Goal: Transaction & Acquisition: Subscribe to service/newsletter

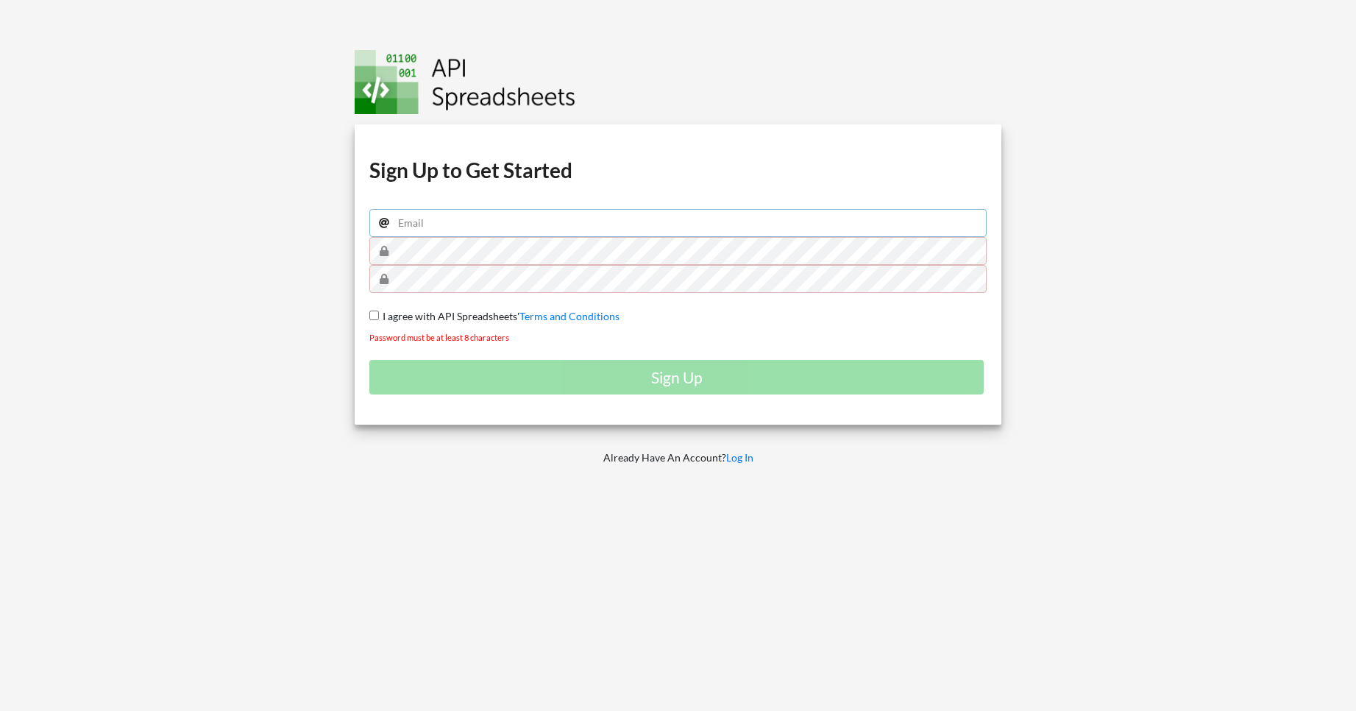
click at [482, 232] on input "email" at bounding box center [678, 223] width 618 height 28
type input "[EMAIL_ADDRESS][DOMAIN_NAME]"
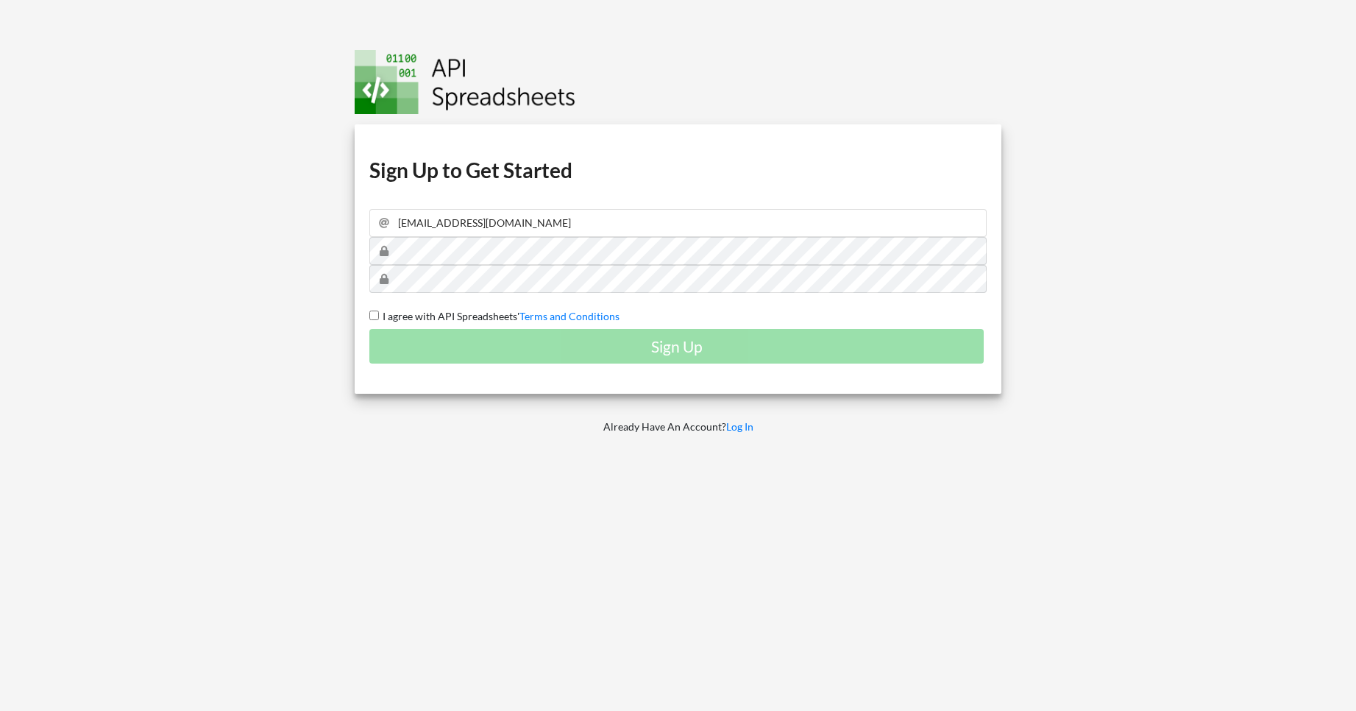
click at [378, 316] on input "I agree with API Spreadsheets' Terms and Conditions" at bounding box center [374, 316] width 10 height 10
checkbox input "true"
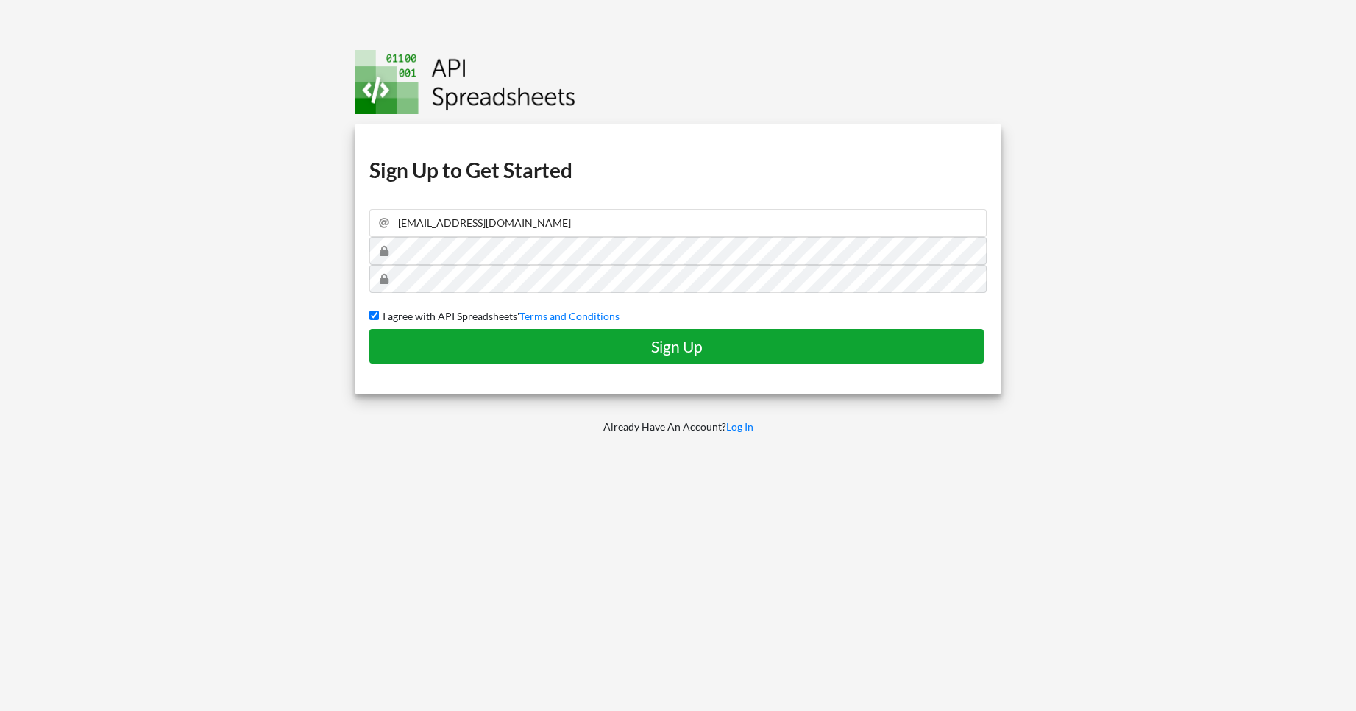
click at [695, 353] on h4 "Sign Up" at bounding box center [677, 346] width 584 height 18
checkbox input "false"
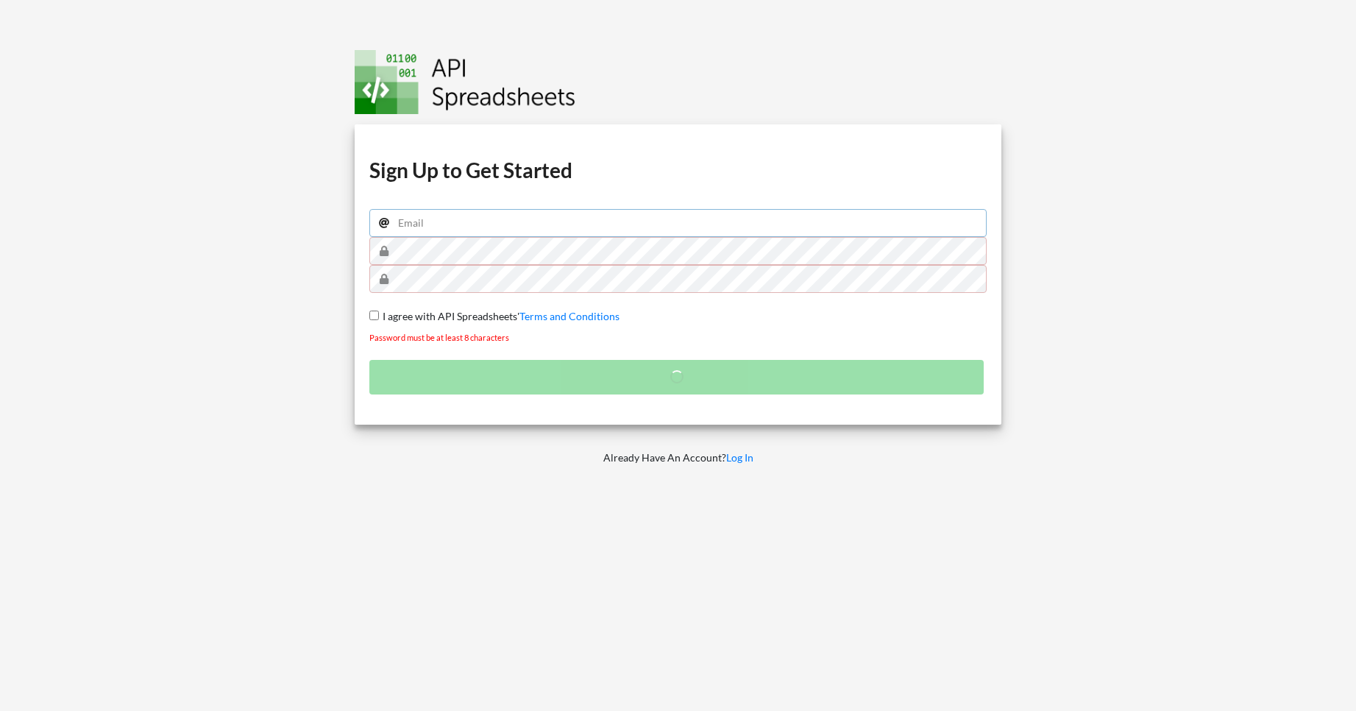
click at [442, 227] on input "email" at bounding box center [678, 223] width 618 height 28
type input "[EMAIL_ADDRESS][DOMAIN_NAME]"
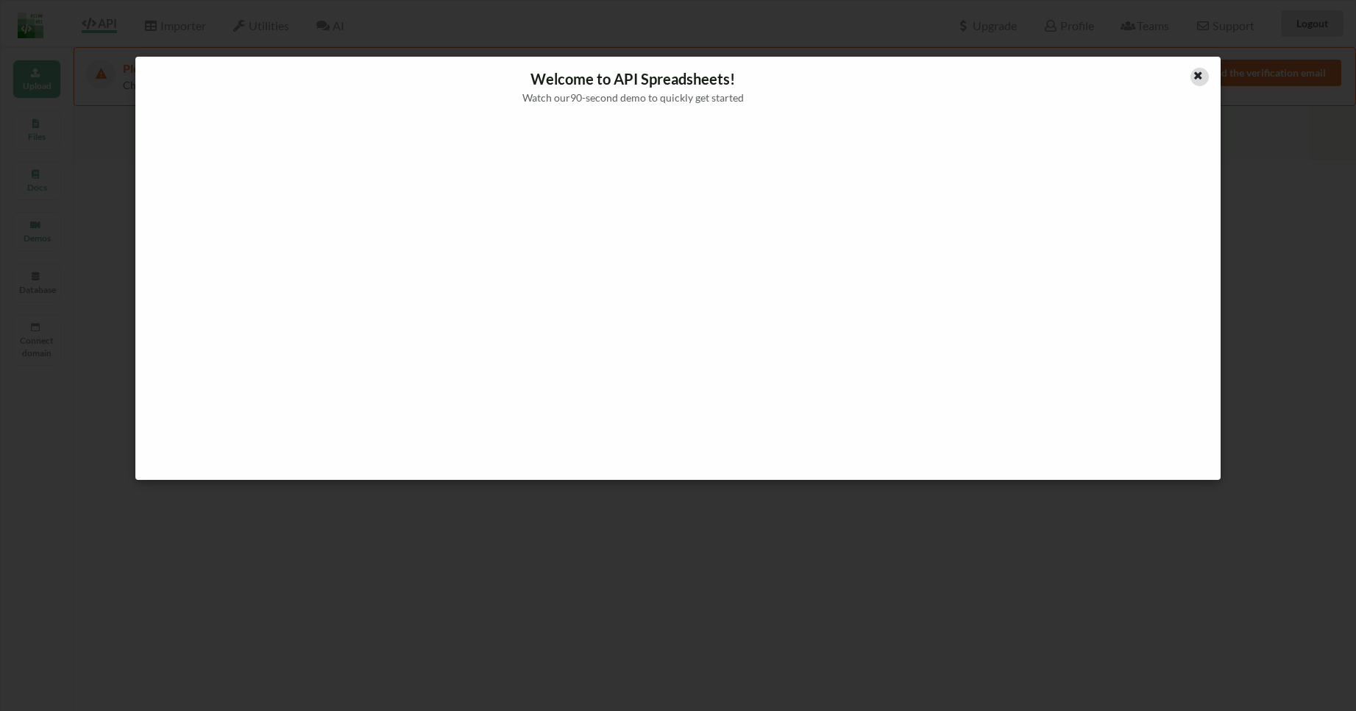
click at [1203, 77] on icon at bounding box center [1198, 73] width 13 height 10
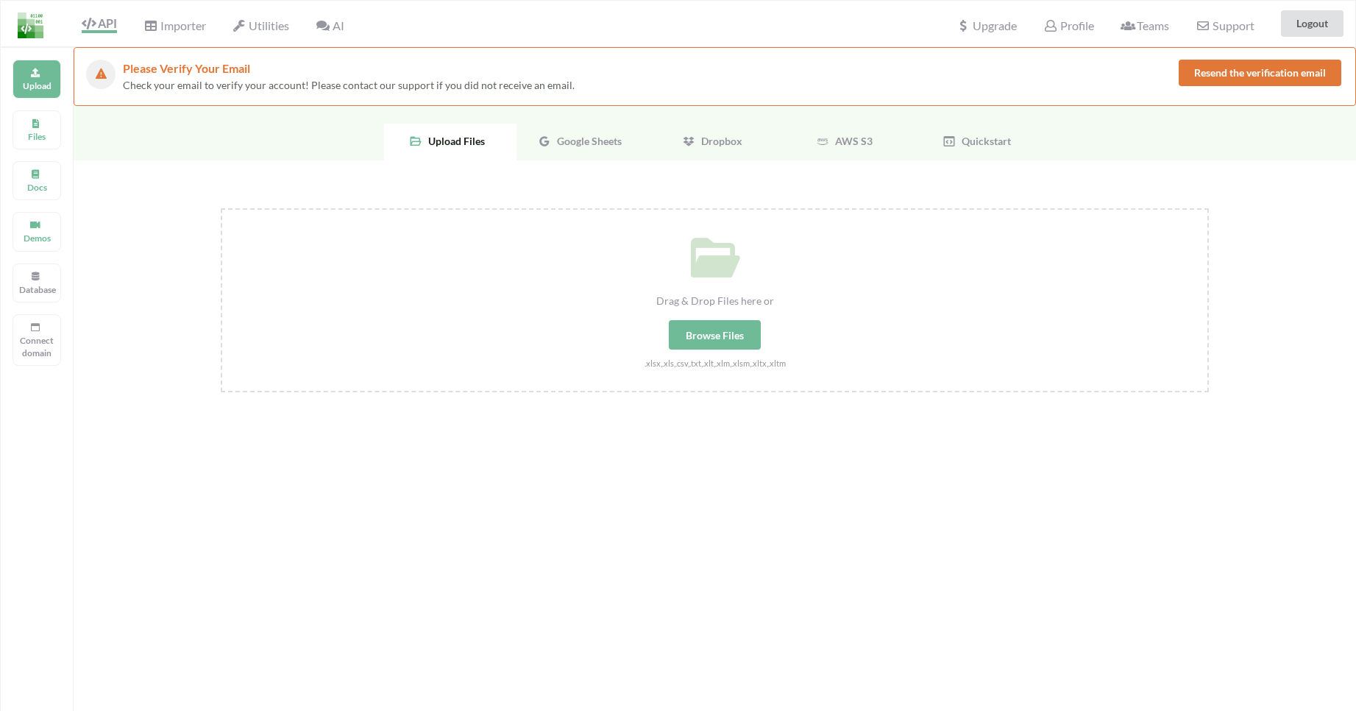
click at [35, 30] on img at bounding box center [31, 26] width 26 height 26
click at [592, 136] on span "Google Sheets" at bounding box center [586, 141] width 71 height 13
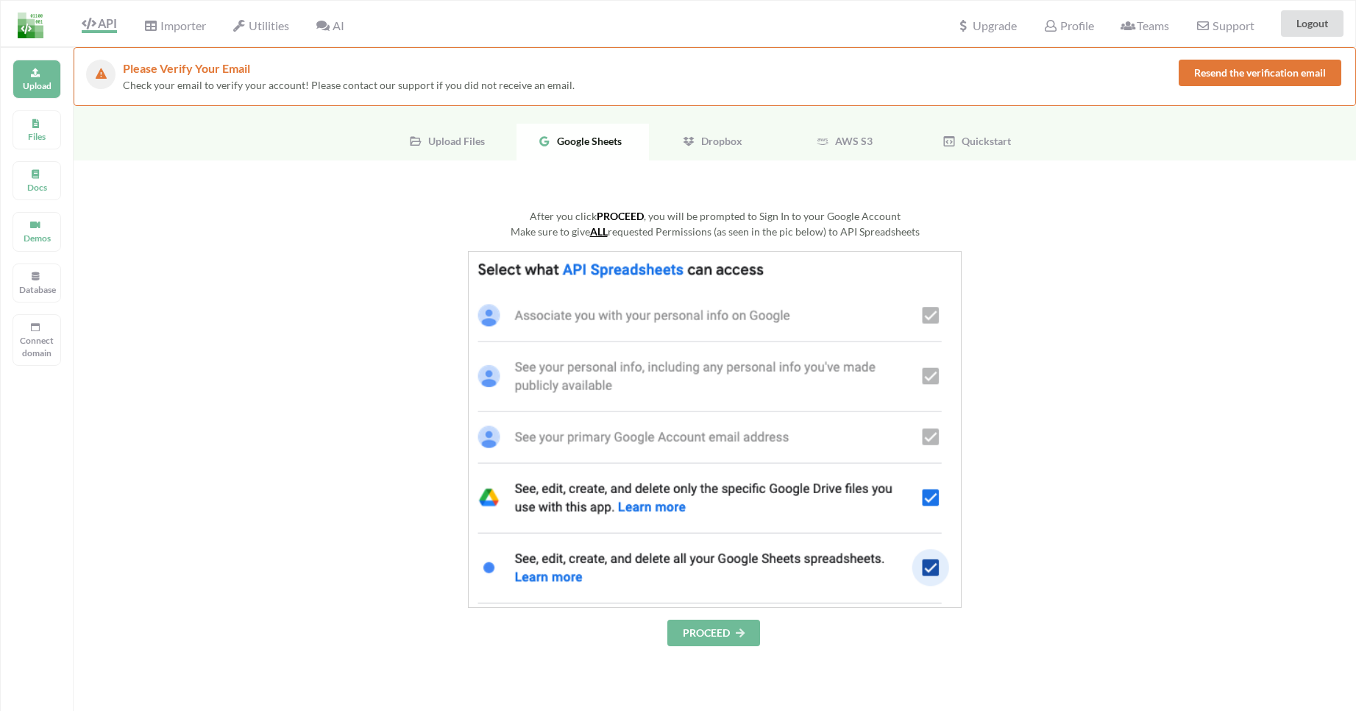
click at [1004, 149] on div "Quickstart" at bounding box center [980, 142] width 132 height 37
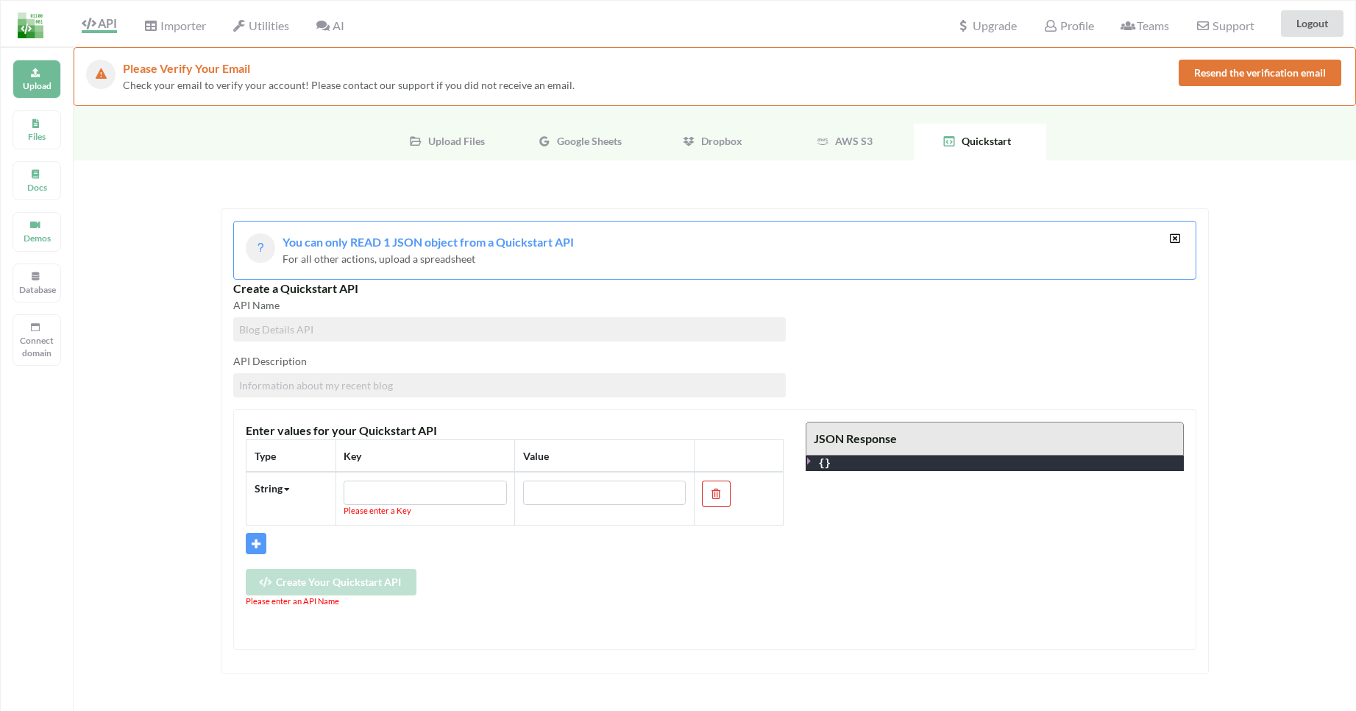
click at [323, 330] on input at bounding box center [509, 329] width 553 height 24
type input "sample"
click at [372, 392] on input at bounding box center [509, 385] width 553 height 24
click at [383, 491] on input "text" at bounding box center [425, 493] width 163 height 25
click at [1052, 24] on icon at bounding box center [1051, 26] width 14 height 12
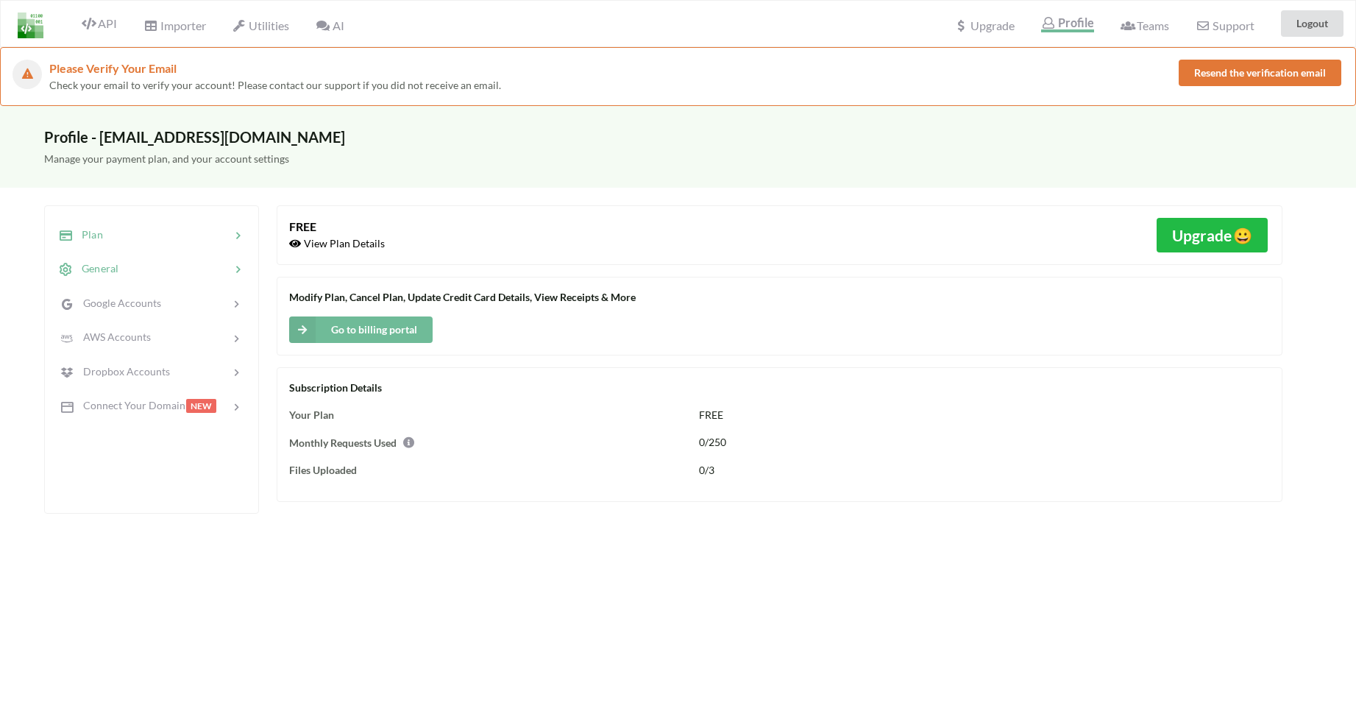
click at [240, 275] on icon at bounding box center [237, 270] width 15 height 15
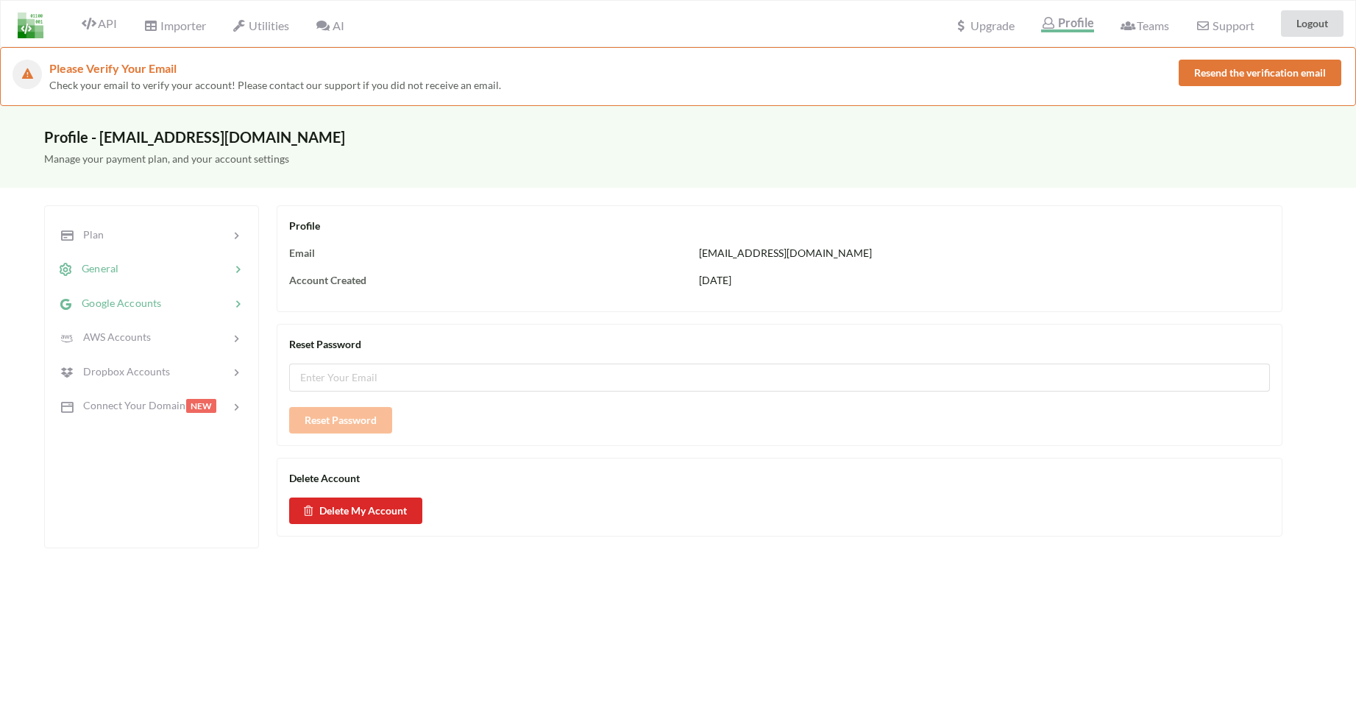
click at [236, 307] on icon at bounding box center [237, 304] width 15 height 15
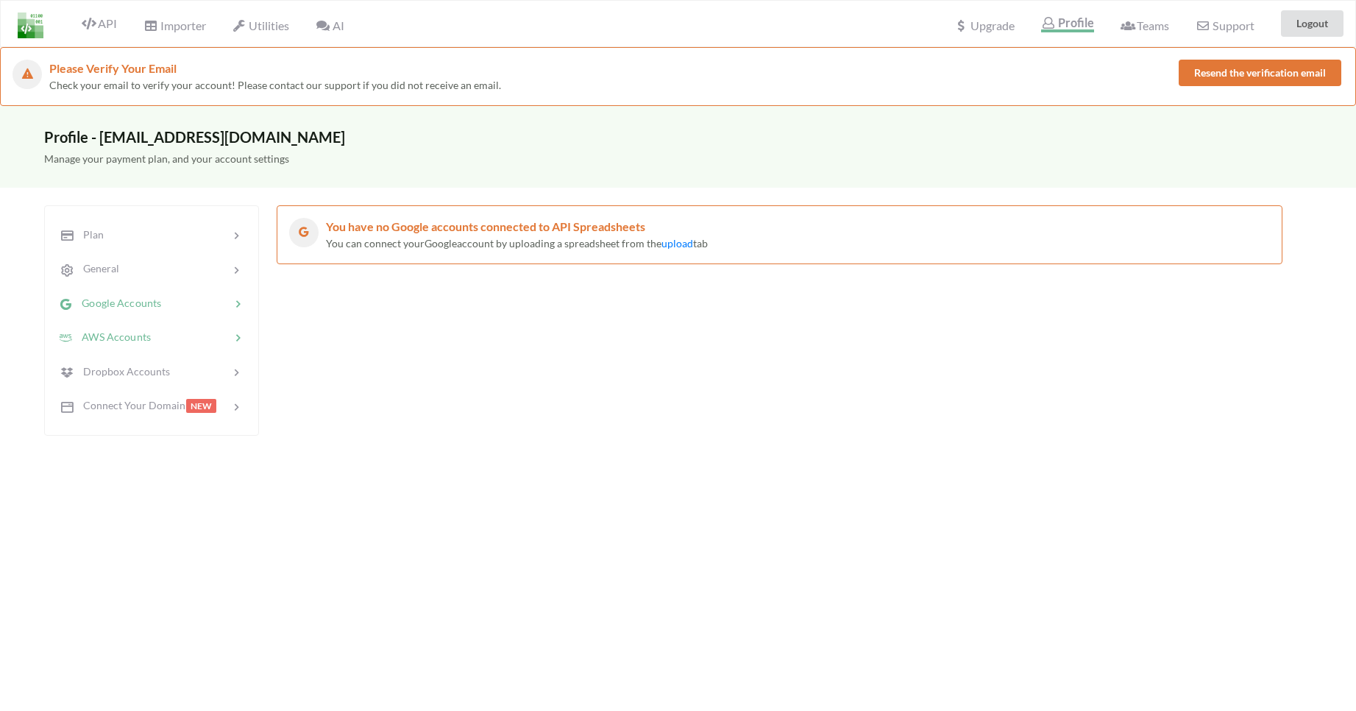
click at [235, 335] on icon at bounding box center [237, 337] width 15 height 15
click at [237, 370] on icon at bounding box center [237, 372] width 15 height 15
click at [236, 403] on icon at bounding box center [237, 406] width 15 height 15
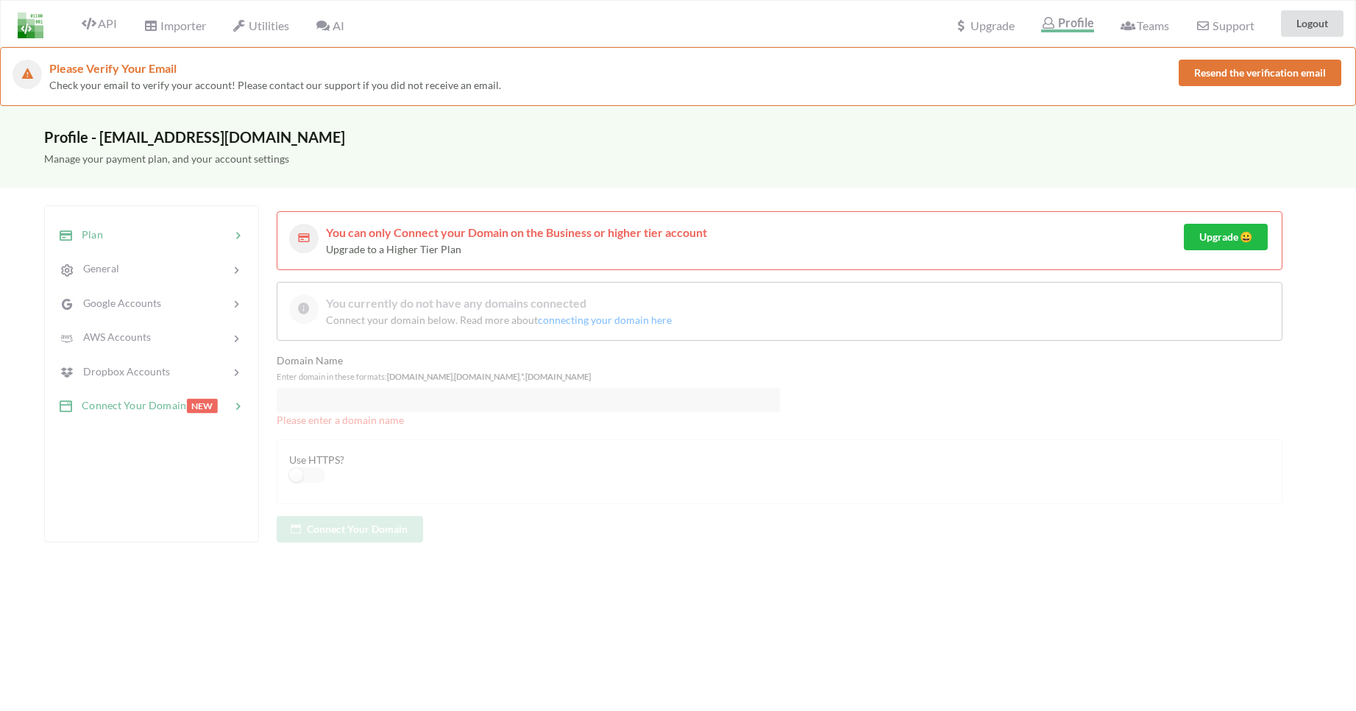
click at [237, 244] on div "Plan" at bounding box center [151, 234] width 194 height 35
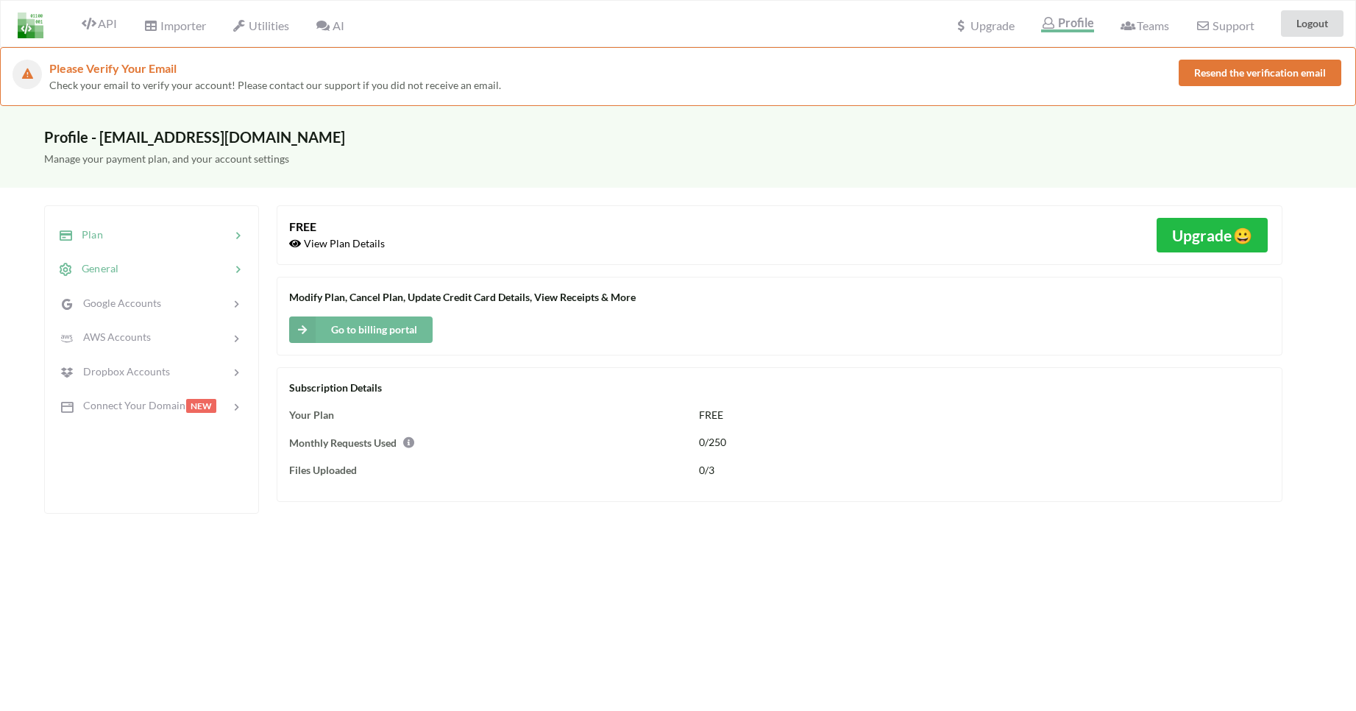
click at [226, 258] on div "General" at bounding box center [151, 269] width 194 height 35
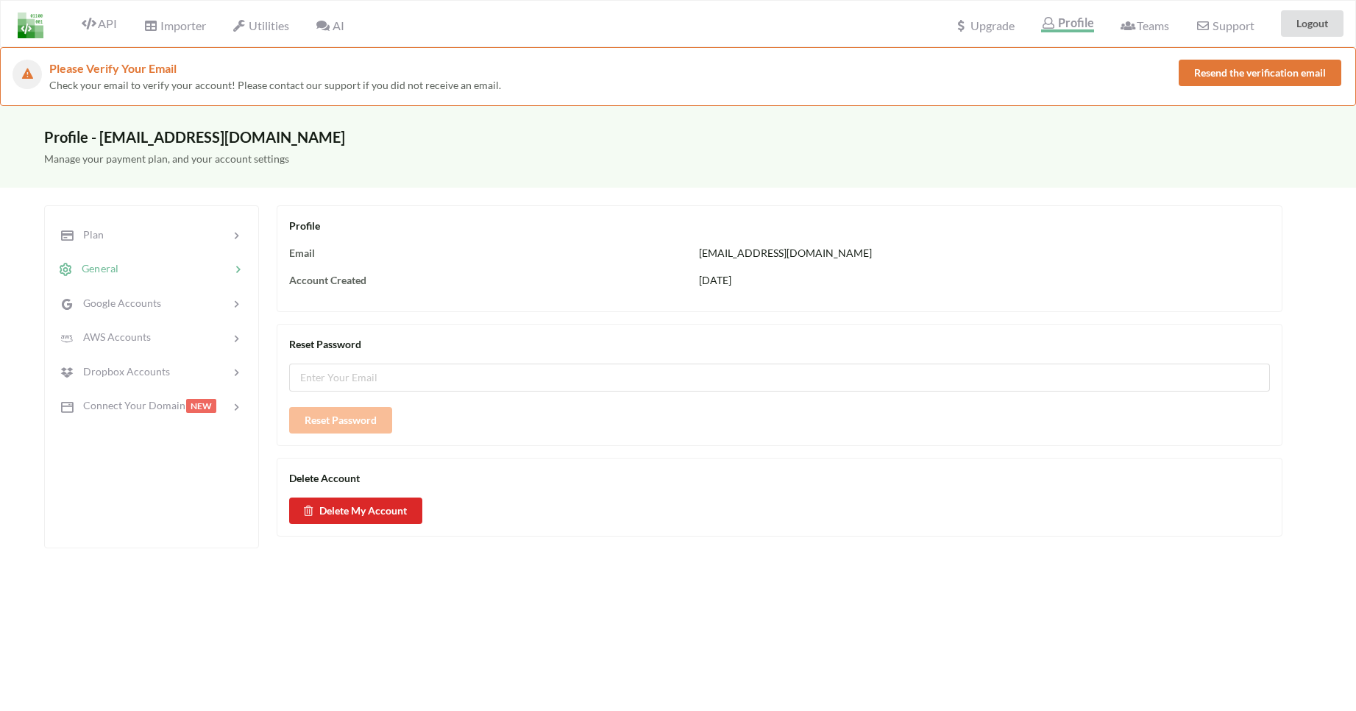
click at [226, 258] on div "General" at bounding box center [151, 269] width 194 height 35
click at [224, 300] on div at bounding box center [195, 302] width 69 height 17
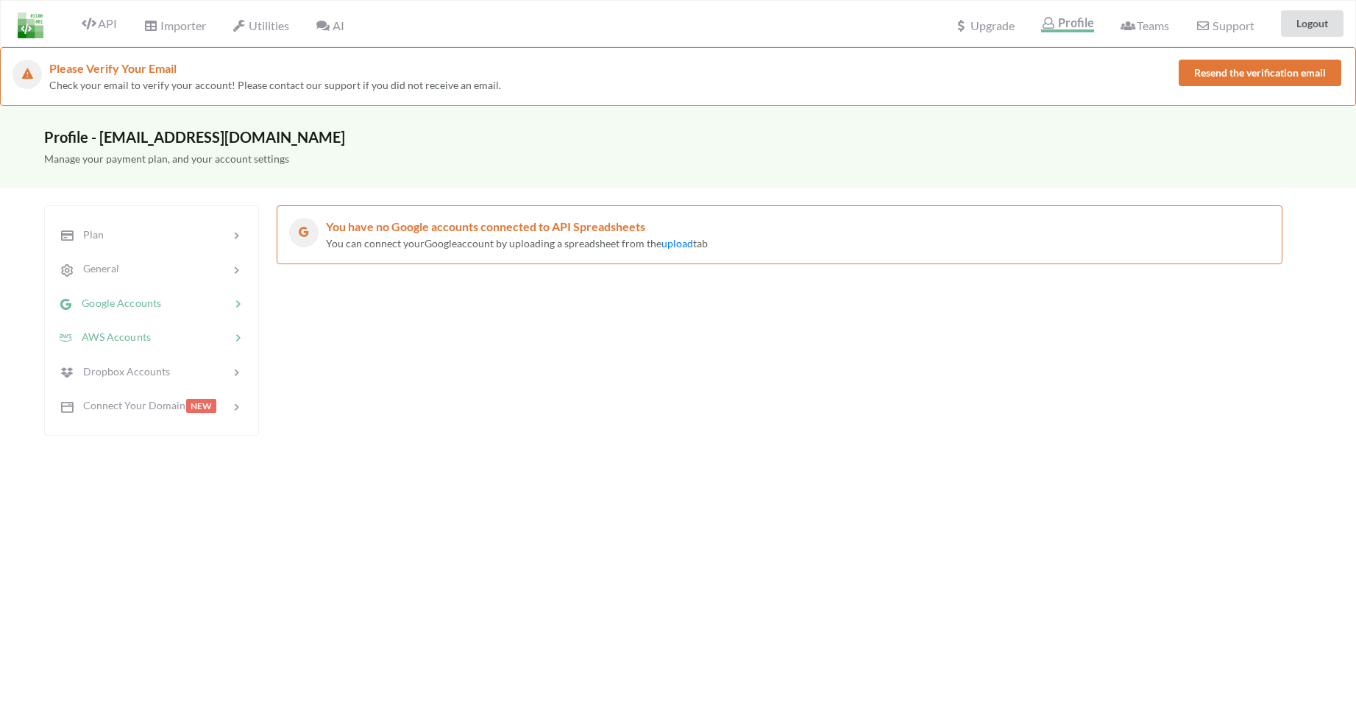
click at [241, 342] on icon at bounding box center [237, 337] width 15 height 15
click at [235, 369] on icon at bounding box center [237, 372] width 15 height 15
click at [238, 403] on icon at bounding box center [237, 406] width 15 height 15
